Goal: Book appointment/travel/reservation

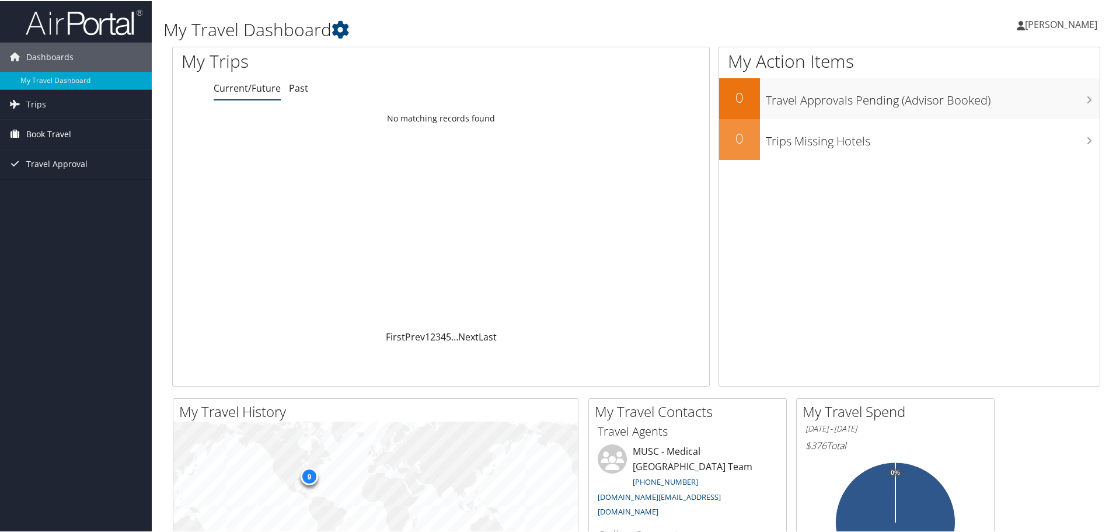
click at [51, 128] on span "Book Travel" at bounding box center [48, 132] width 45 height 29
click at [69, 154] on link "Agent Booking Request" at bounding box center [76, 157] width 152 height 18
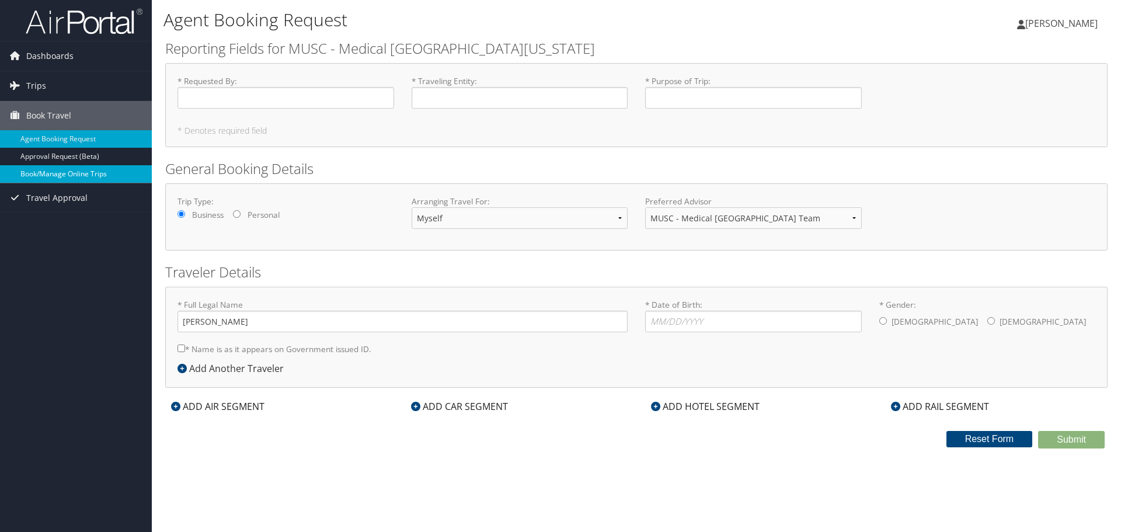
click at [61, 176] on link "Book/Manage Online Trips" at bounding box center [76, 174] width 152 height 18
